Goal: Information Seeking & Learning: Learn about a topic

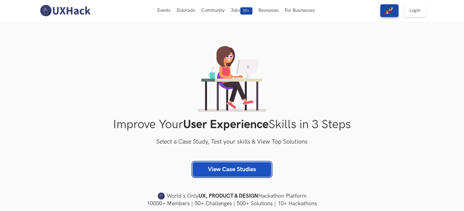
click at [253, 173] on link "View Case Studies" at bounding box center [232, 169] width 79 height 15
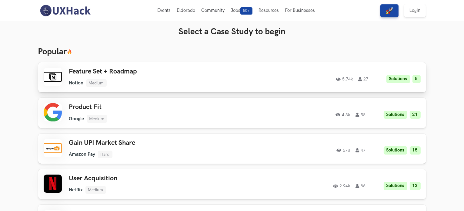
click at [220, 81] on ul "Notion Medium" at bounding box center [155, 83] width 172 height 8
click at [79, 9] on img at bounding box center [65, 10] width 54 height 13
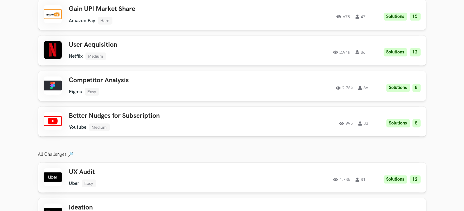
scroll to position [760, 0]
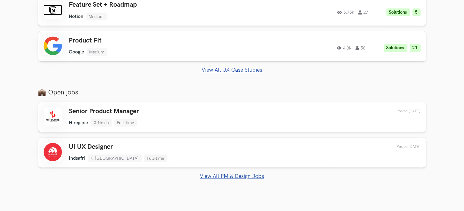
scroll to position [362, 0]
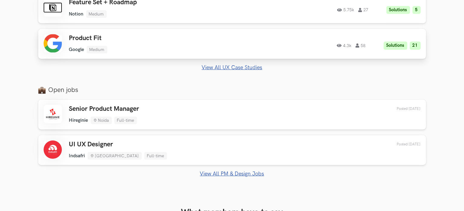
click at [200, 50] on ul "Google Medium" at bounding box center [155, 50] width 172 height 8
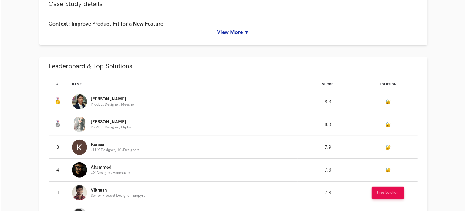
scroll to position [295, 0]
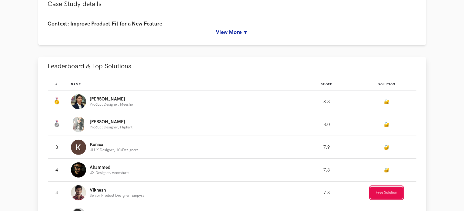
click at [393, 195] on button "Free Solution" at bounding box center [387, 192] width 32 height 12
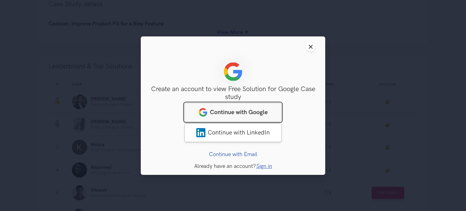
click at [253, 114] on span "Continue with Google" at bounding box center [239, 111] width 58 height 7
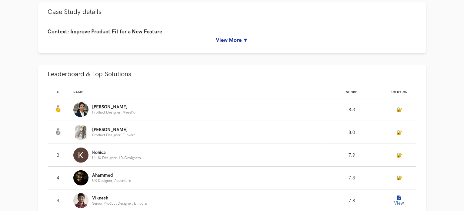
scroll to position [304, 0]
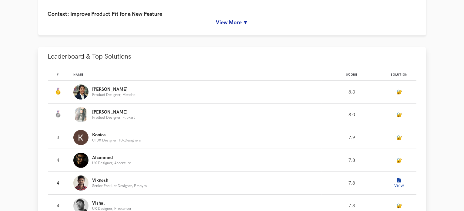
click at [397, 184] on button "View" at bounding box center [399, 183] width 12 height 12
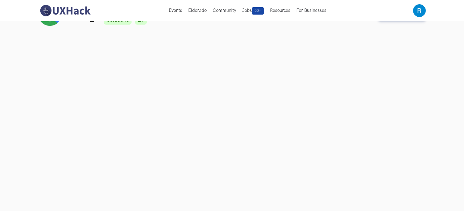
scroll to position [0, 0]
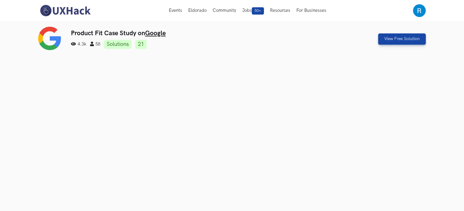
click at [81, 12] on img at bounding box center [65, 10] width 54 height 13
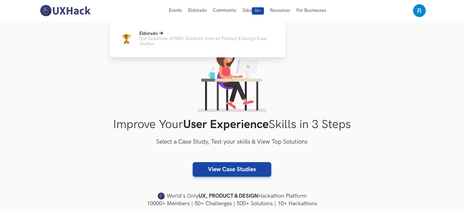
click at [206, 41] on p "Our Goldmine of 500+ Solutions from all Product & Design Case Studies" at bounding box center [207, 41] width 136 height 10
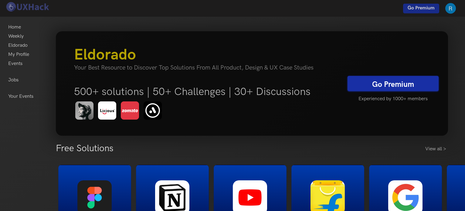
click at [377, 81] on link "Go Premium" at bounding box center [392, 83] width 91 height 15
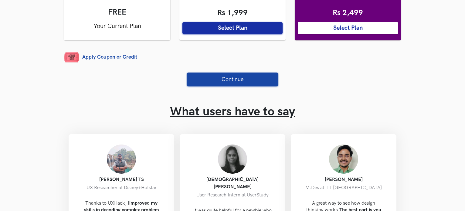
scroll to position [184, 0]
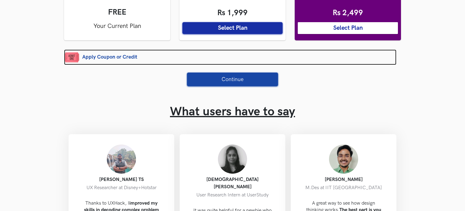
click at [117, 53] on link "Apply Coupon or Credit" at bounding box center [230, 56] width 332 height 15
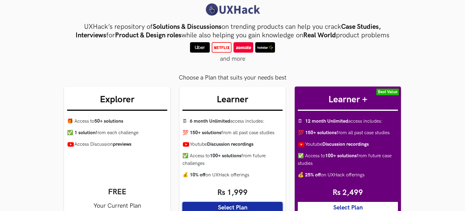
scroll to position [0, 0]
